Goal: Task Accomplishment & Management: Use online tool/utility

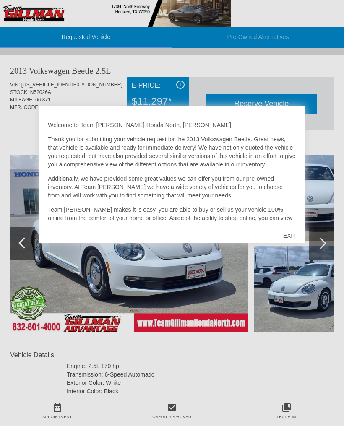
click at [289, 235] on div "EXIT" at bounding box center [290, 235] width 30 height 25
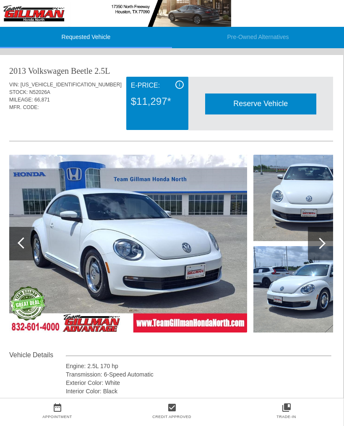
scroll to position [3, 1]
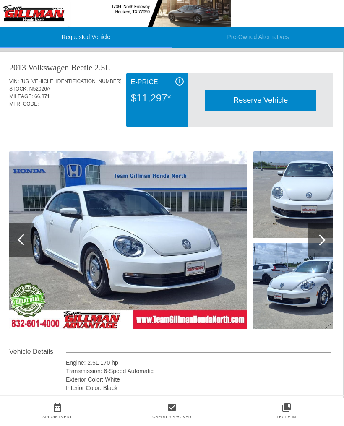
click at [318, 240] on div at bounding box center [319, 240] width 11 height 11
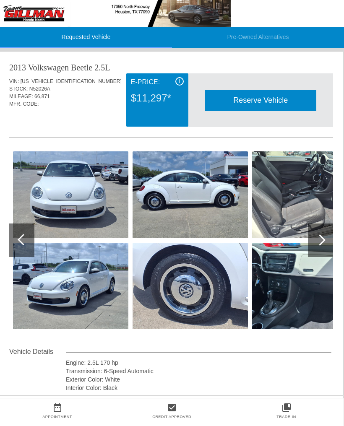
click at [323, 237] on div at bounding box center [320, 241] width 25 height 34
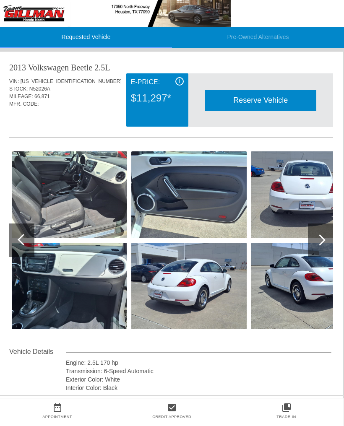
click at [323, 237] on div at bounding box center [320, 241] width 25 height 34
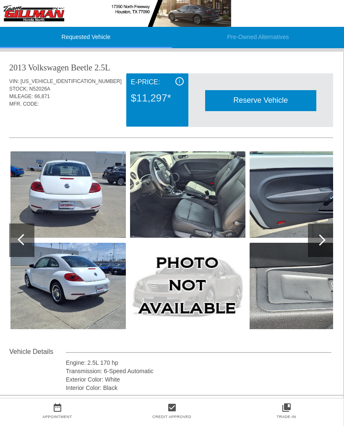
click at [313, 246] on div at bounding box center [320, 241] width 25 height 34
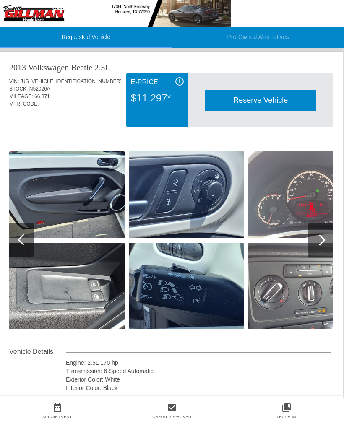
click at [321, 242] on div at bounding box center [319, 240] width 11 height 11
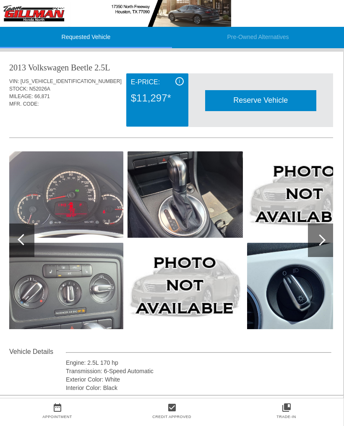
click at [324, 243] on div at bounding box center [320, 241] width 25 height 34
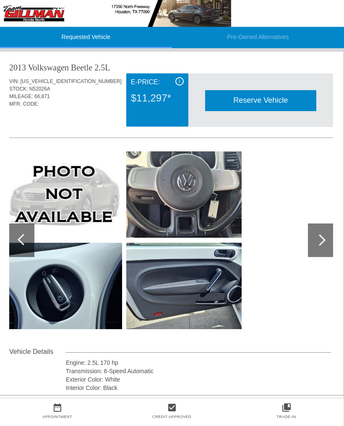
click at [317, 238] on div at bounding box center [319, 240] width 11 height 11
click at [317, 237] on div at bounding box center [320, 241] width 25 height 34
click at [319, 240] on div at bounding box center [319, 240] width 11 height 11
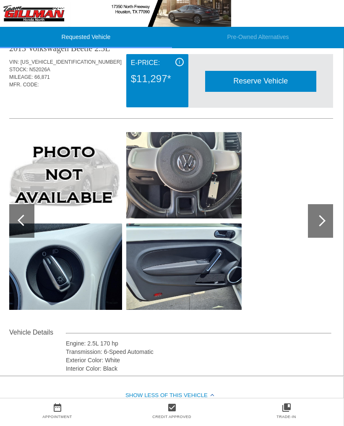
scroll to position [0, 1]
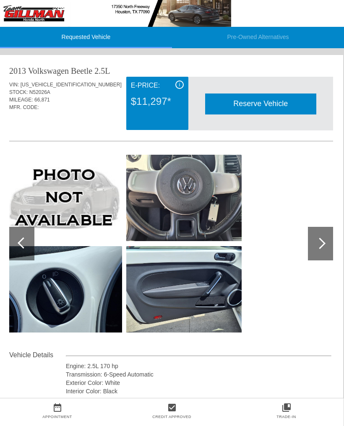
click at [33, 246] on div at bounding box center [21, 244] width 25 height 34
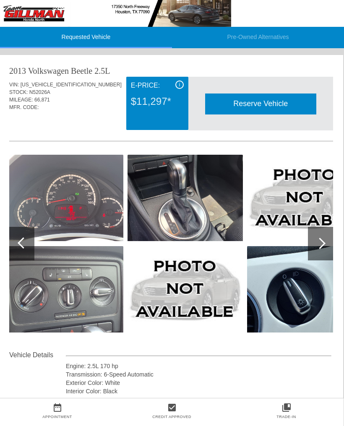
click at [28, 249] on div at bounding box center [21, 244] width 25 height 34
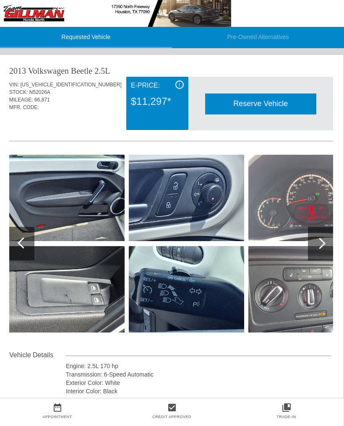
click at [27, 250] on div at bounding box center [21, 244] width 25 height 34
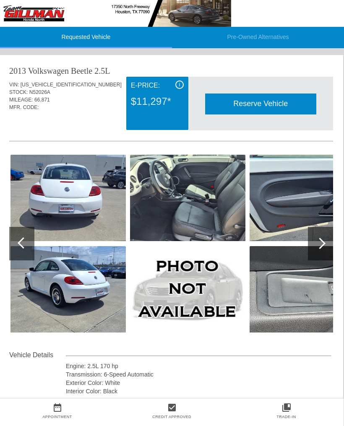
click at [28, 249] on div at bounding box center [21, 244] width 25 height 34
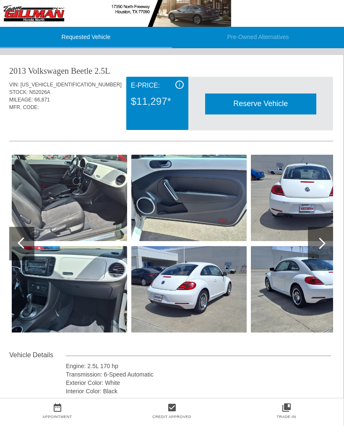
click at [27, 249] on div at bounding box center [21, 244] width 25 height 34
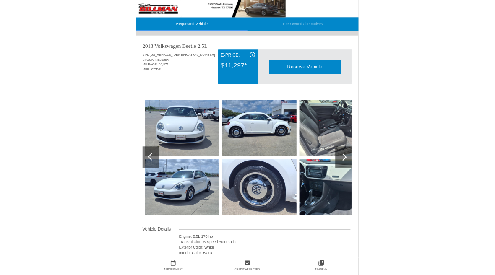
scroll to position [0, 0]
